Goal: Information Seeking & Learning: Learn about a topic

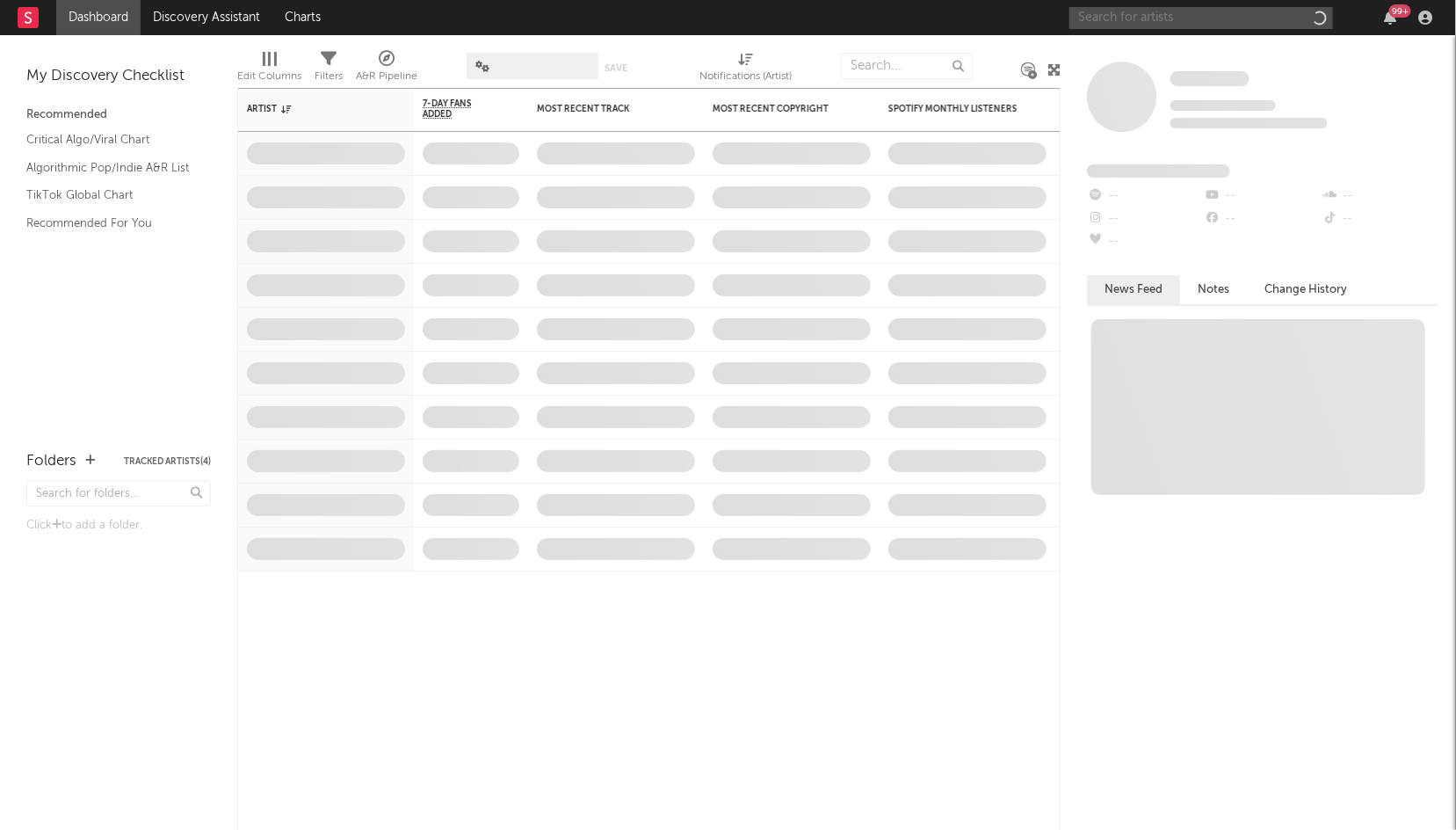
click at [1147, 17] on input "text" at bounding box center [1201, 18] width 263 height 22
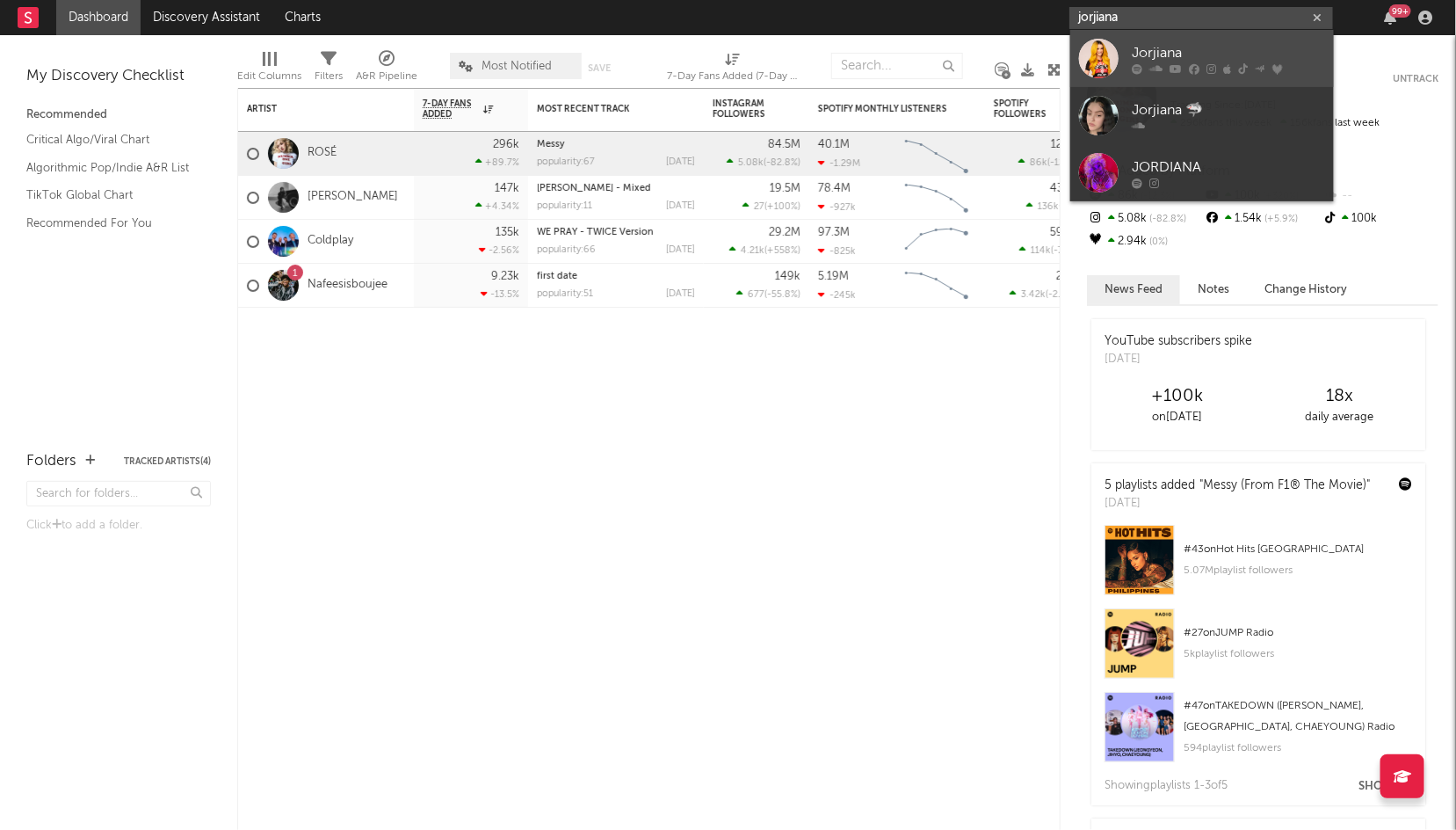
type input "jorjiana"
click at [1155, 52] on div "Jorjiana" at bounding box center [1228, 52] width 193 height 21
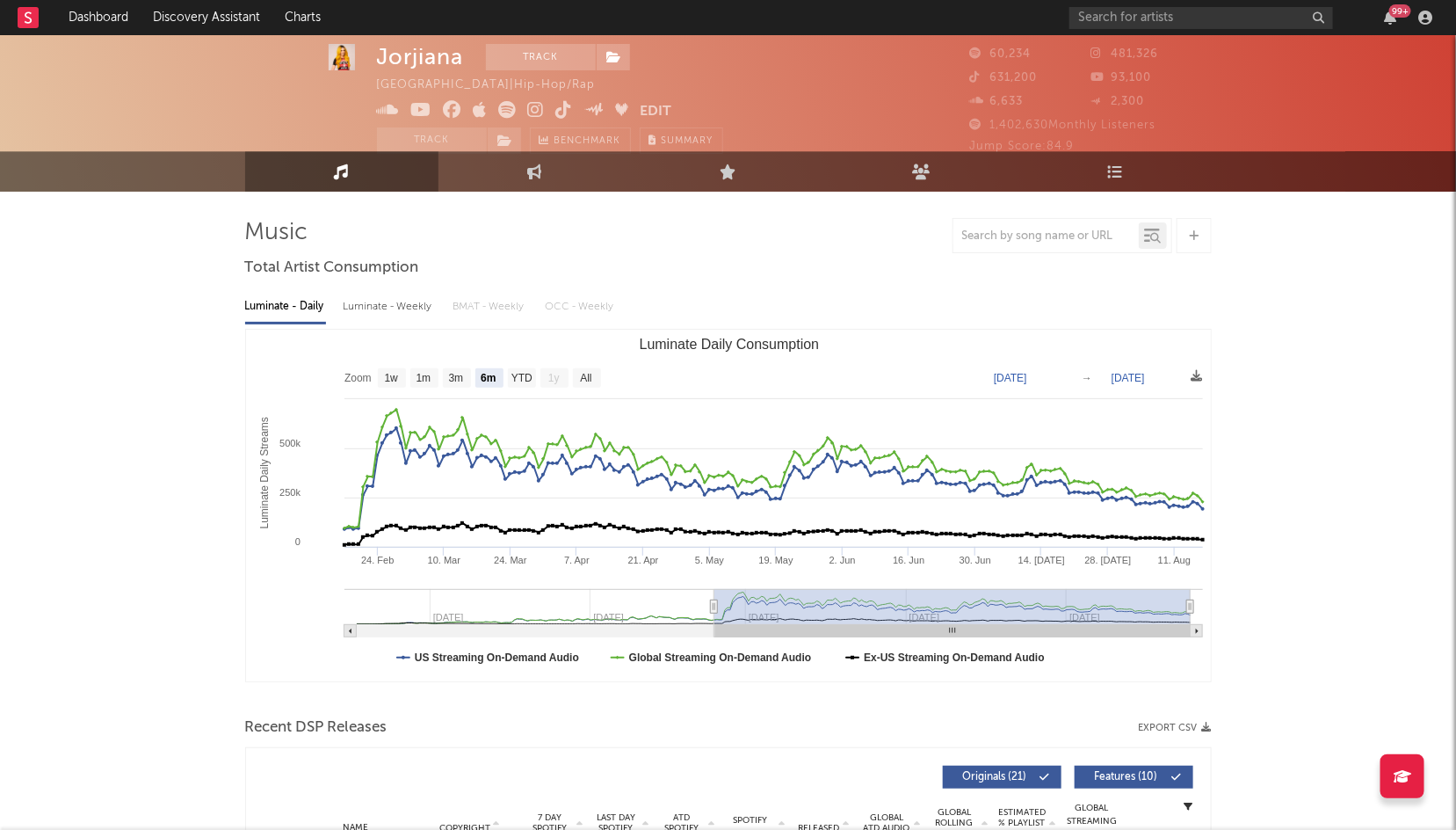
scroll to position [22, 0]
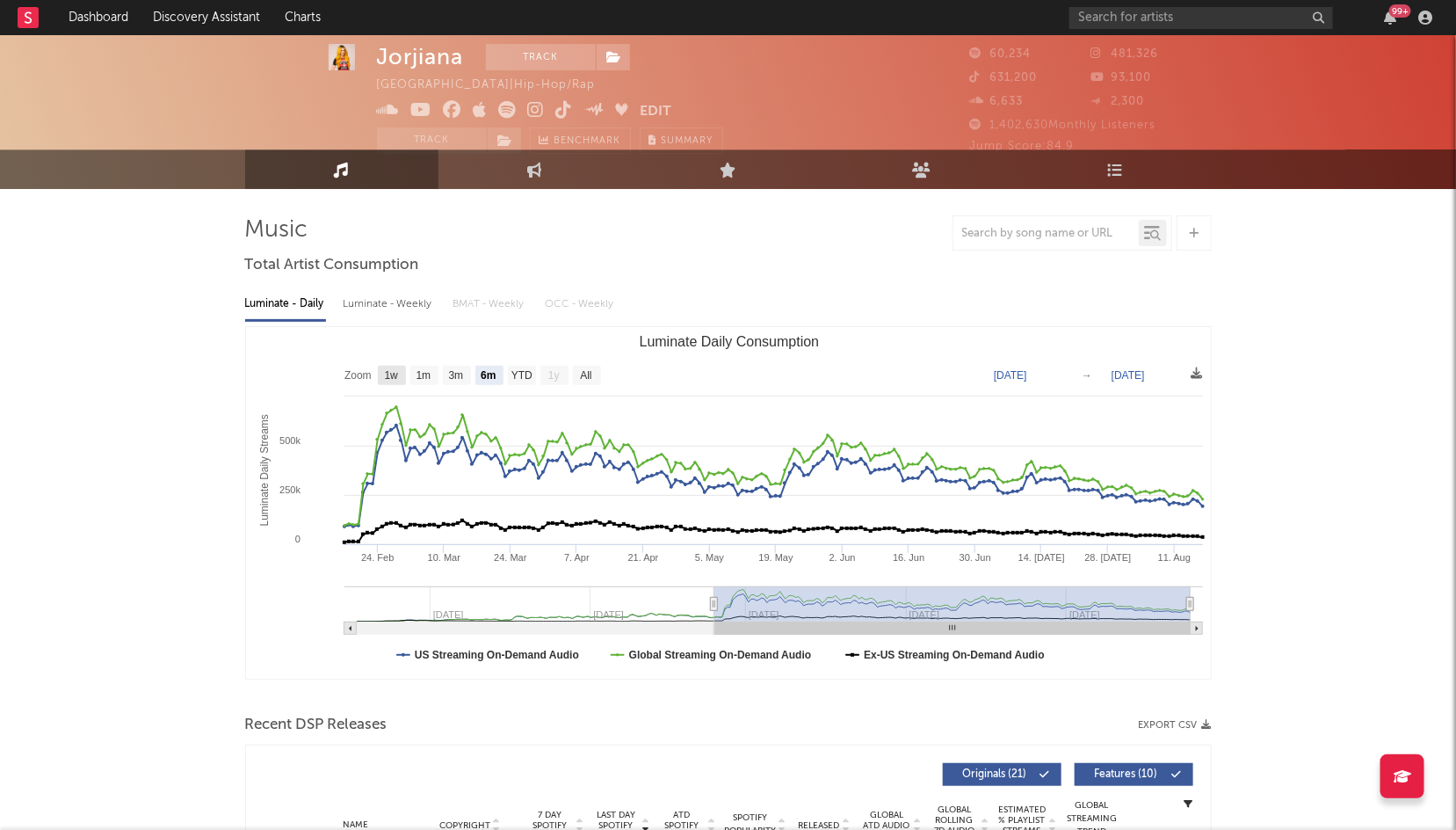
click at [385, 376] on text "1w" at bounding box center [391, 376] width 14 height 12
select select "1w"
type input "[DATE]"
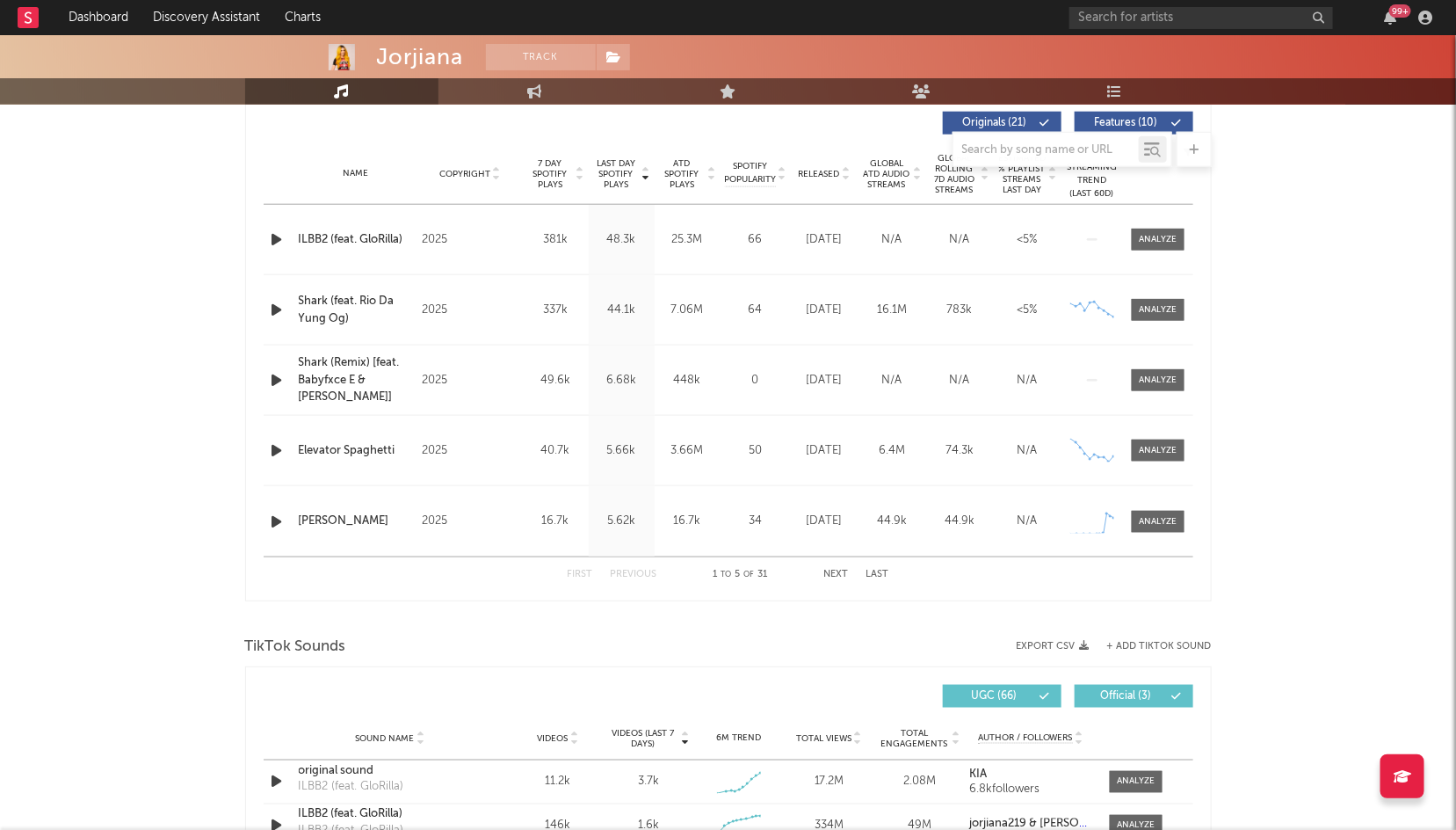
scroll to position [673, 0]
click at [169, 231] on div "Jorjiana Track [GEOGRAPHIC_DATA] | Hip-Hop/Rap Edit Track Benchmark Summary 60,…" at bounding box center [728, 689] width 1456 height 2655
